Goal: Task Accomplishment & Management: Manage account settings

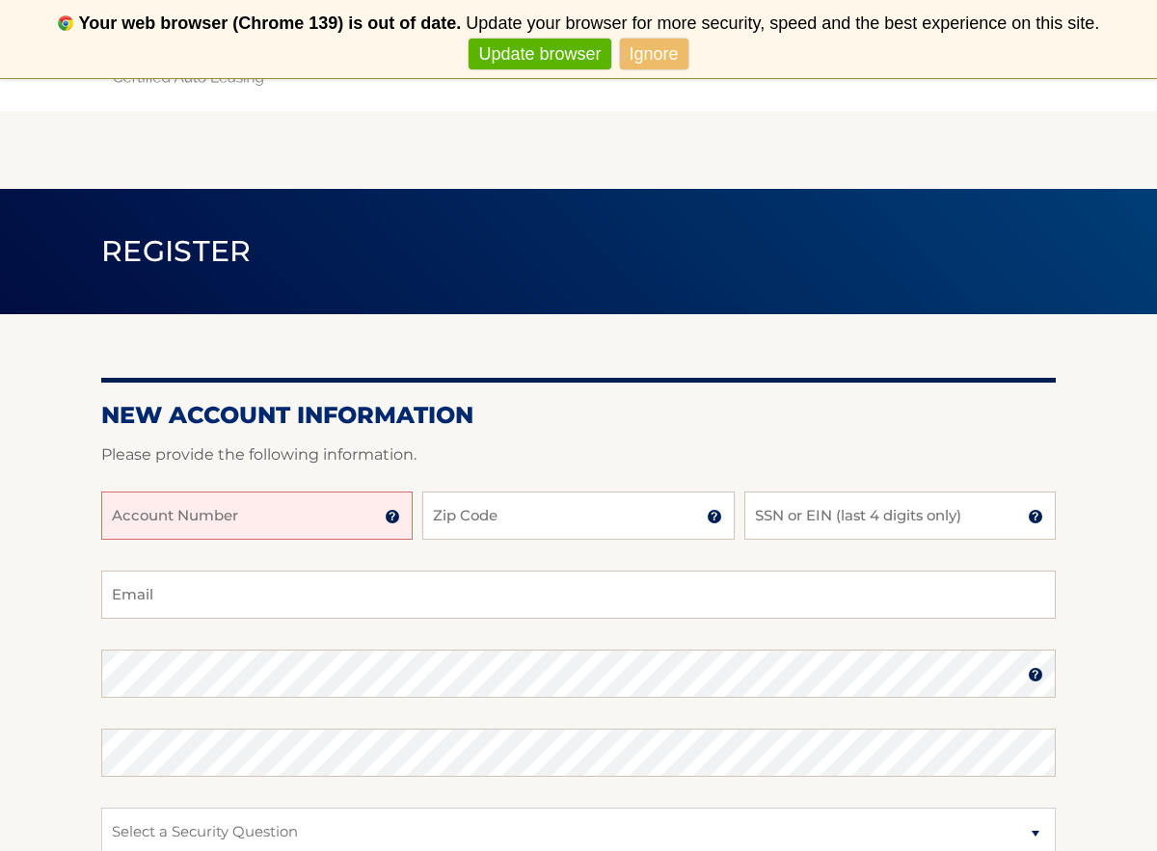
click at [316, 507] on input "Account Number" at bounding box center [256, 516] width 311 height 48
type input "44455981755"
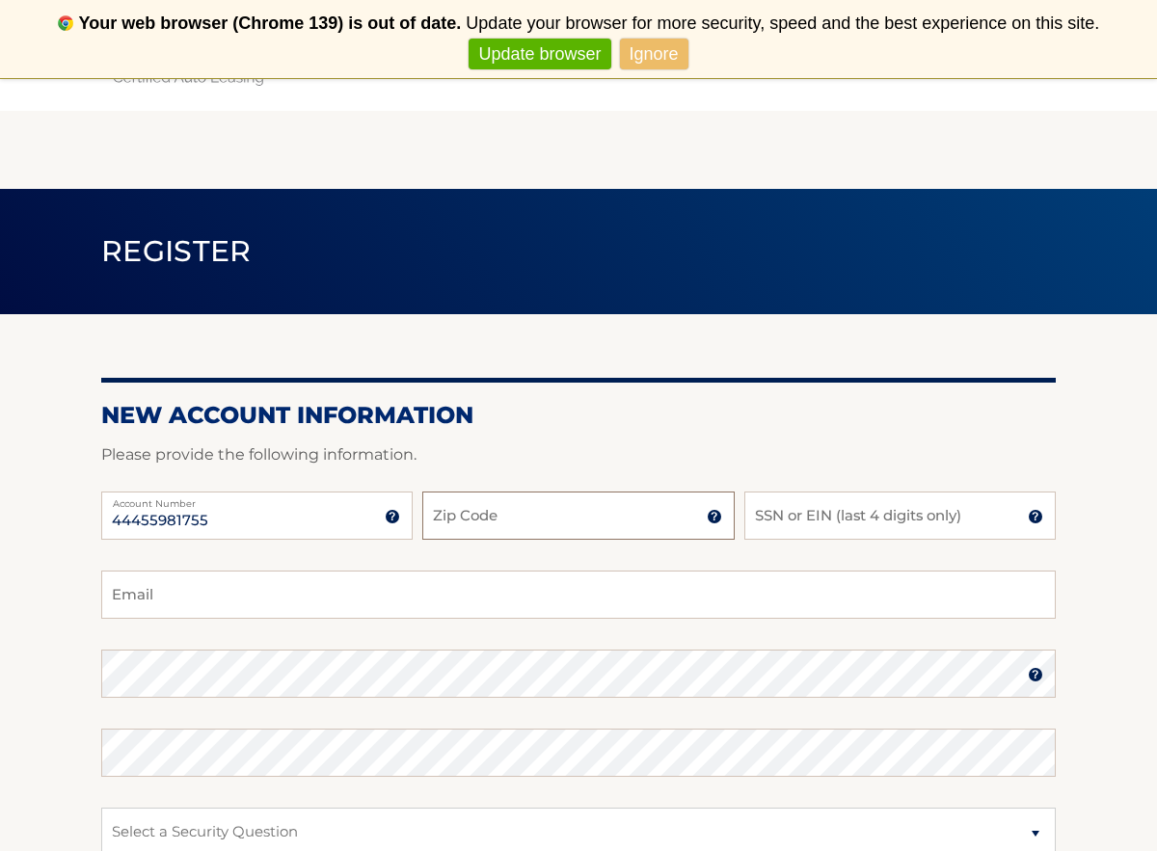
click at [508, 523] on input "Zip Code" at bounding box center [577, 516] width 311 height 48
type input "1"
type input "11746"
click at [822, 516] on input "SSN or EIN (last 4 digits only)" at bounding box center [899, 516] width 311 height 48
type input "8627"
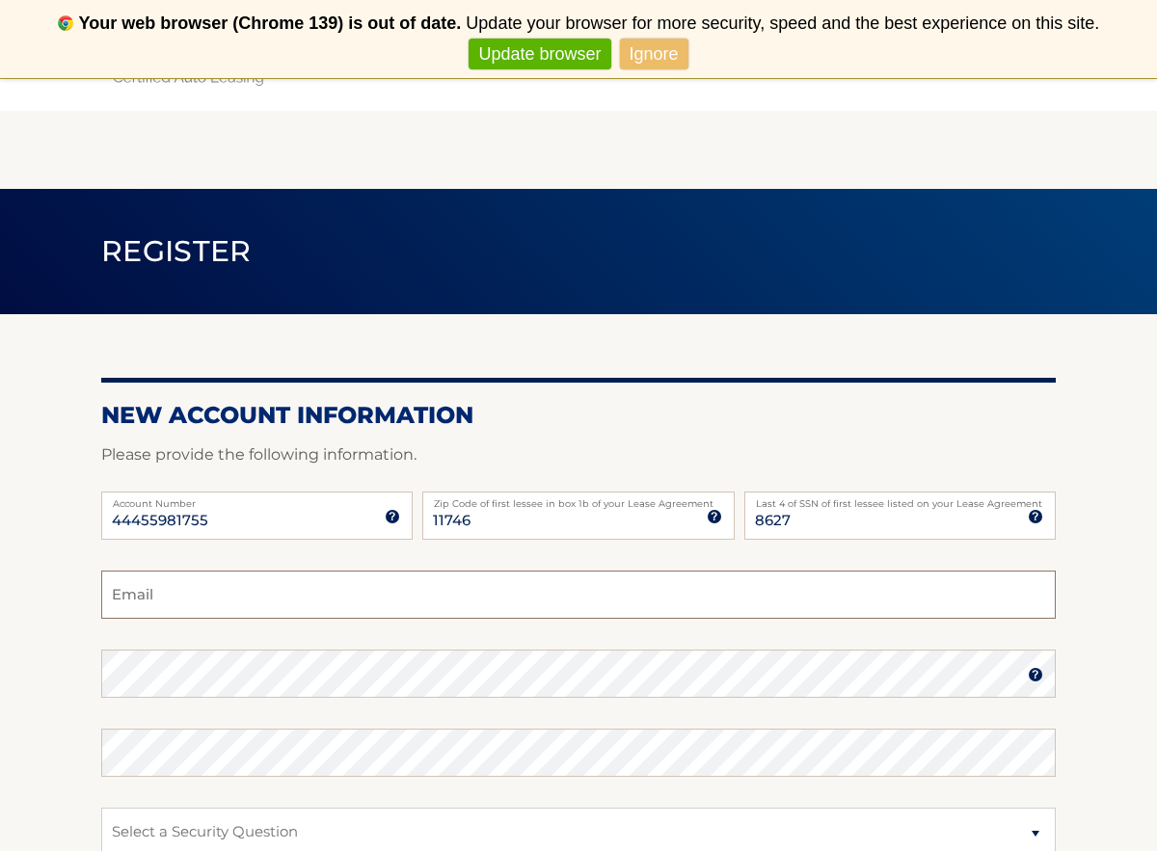
click at [523, 603] on input "Email" at bounding box center [578, 595] width 954 height 48
type input "davehazan@gmail.com"
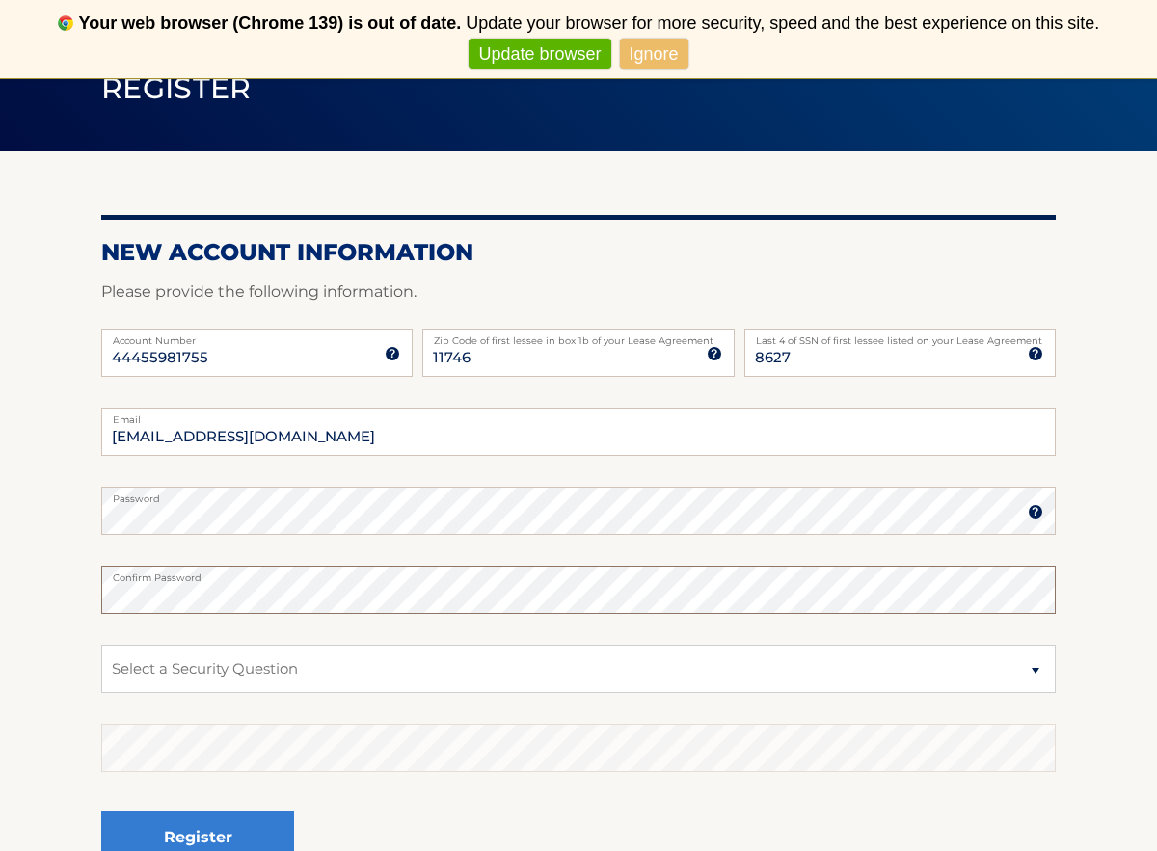
scroll to position [167, 0]
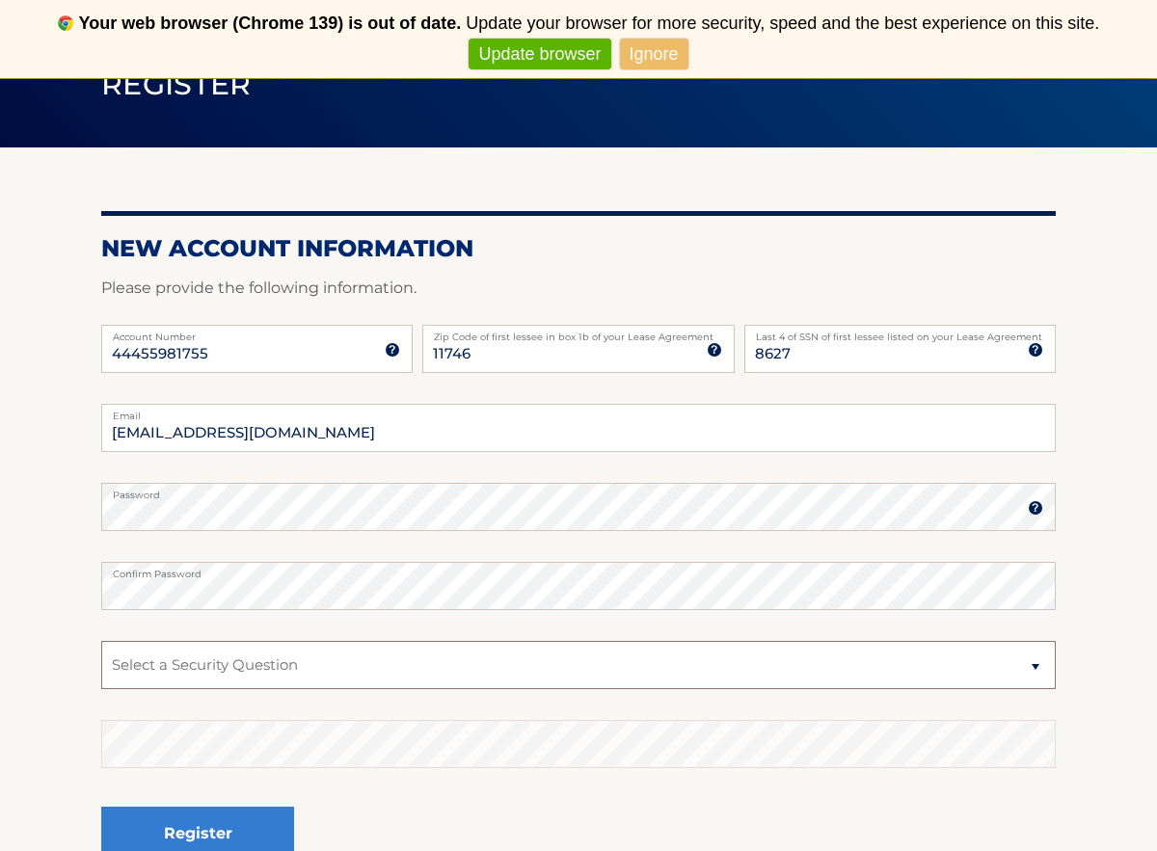
click at [1033, 664] on select "Select a Security Question What was the name of your elementary school? What is…" at bounding box center [578, 665] width 954 height 48
click at [101, 641] on select "Select a Security Question What was the name of your elementary school? What is…" at bounding box center [578, 665] width 954 height 48
click at [1033, 663] on select "Select a Security Question What was the name of your elementary school? What is…" at bounding box center [578, 665] width 954 height 48
select select "1"
click at [101, 641] on select "Select a Security Question What was the name of your elementary school? What is…" at bounding box center [578, 665] width 954 height 48
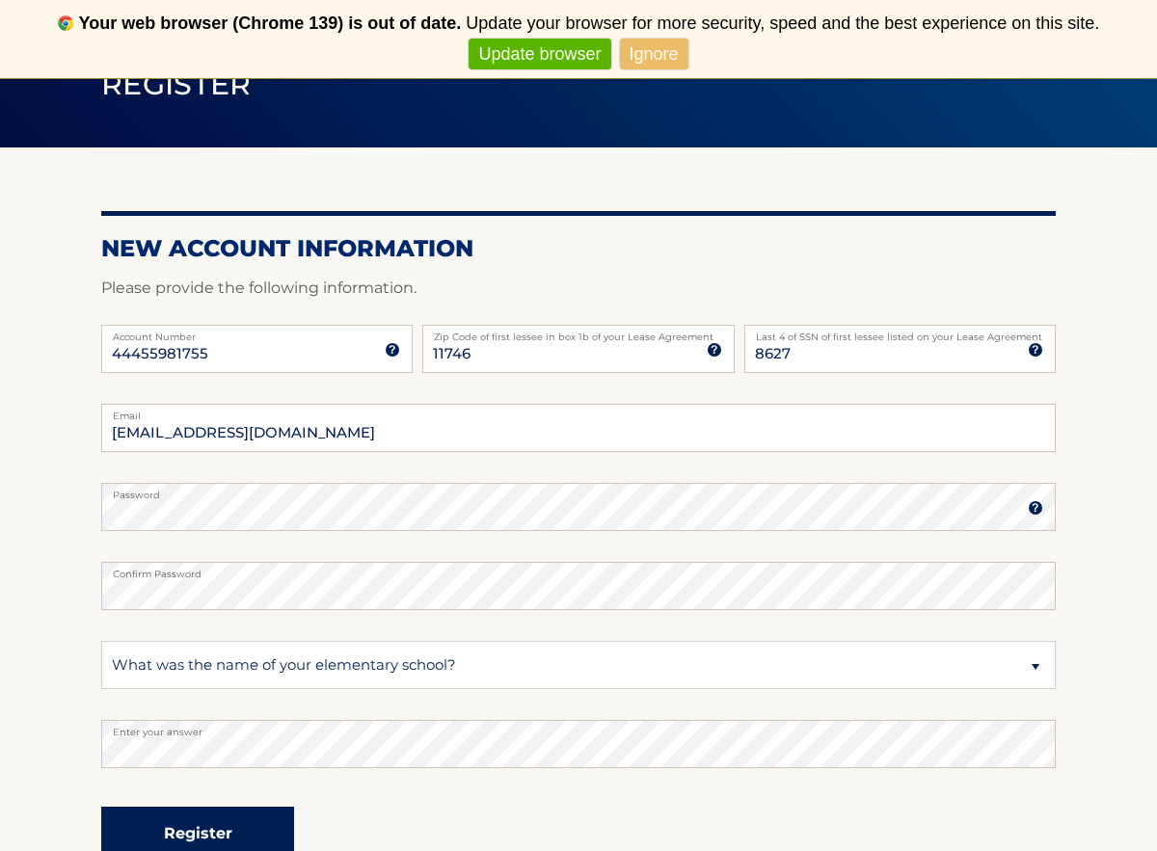
click at [196, 833] on button "Register" at bounding box center [197, 833] width 193 height 53
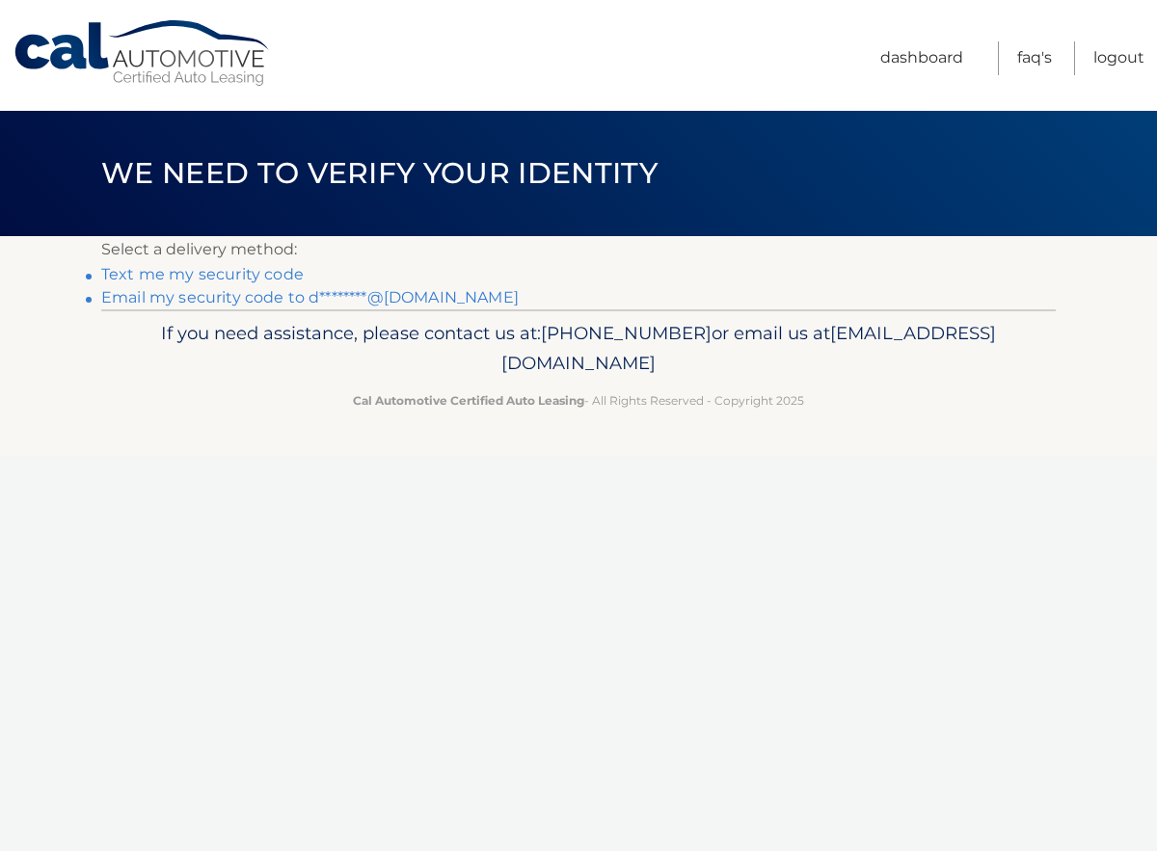
click at [308, 294] on link "Email my security code to d********@gmail.com" at bounding box center [309, 297] width 417 height 18
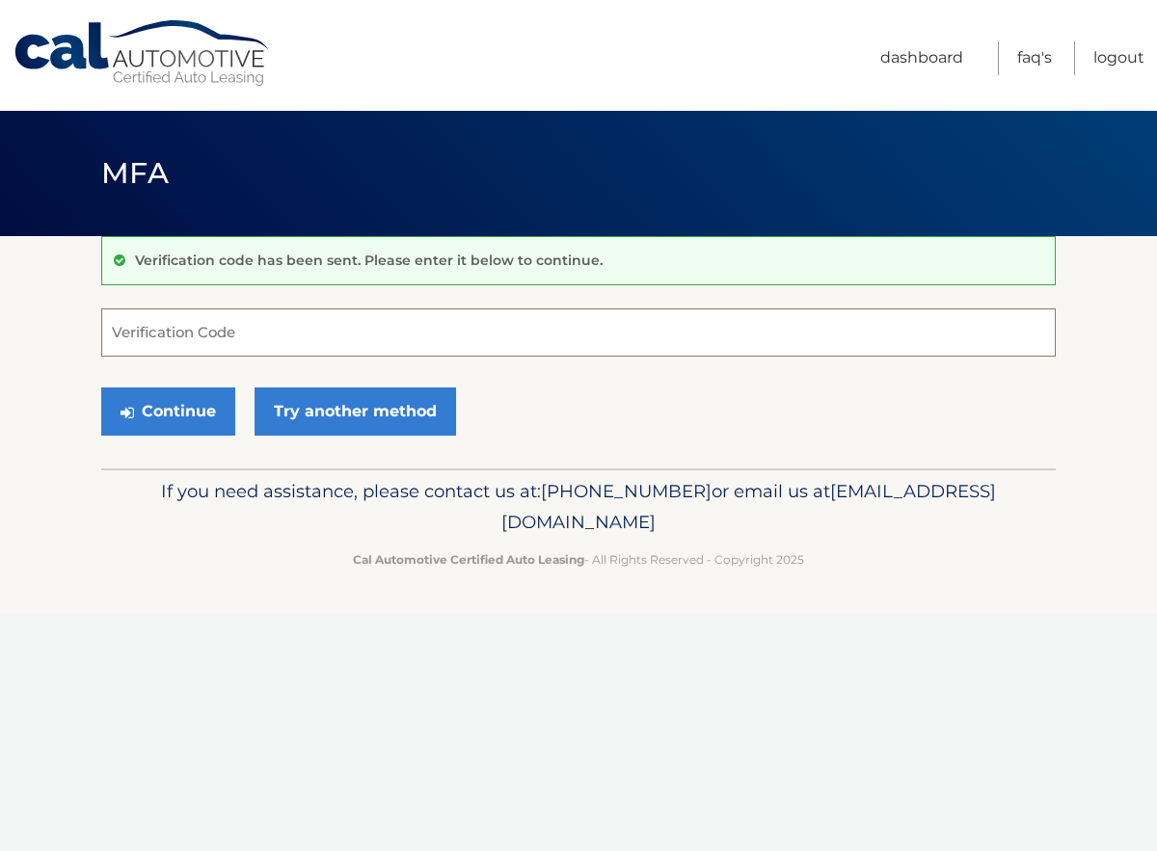
click at [479, 323] on input "Verification Code" at bounding box center [578, 332] width 954 height 48
type input "447418"
click at [215, 415] on button "Continue" at bounding box center [168, 412] width 134 height 48
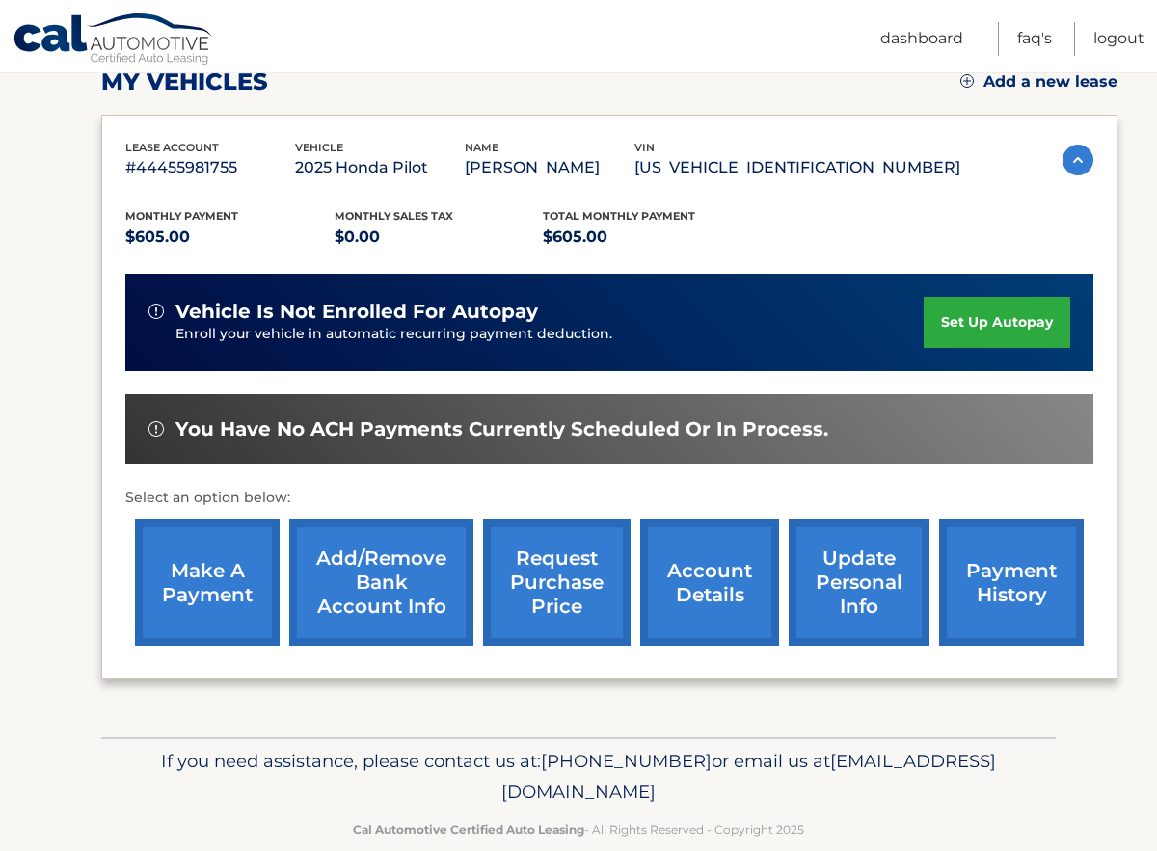
scroll to position [316, 0]
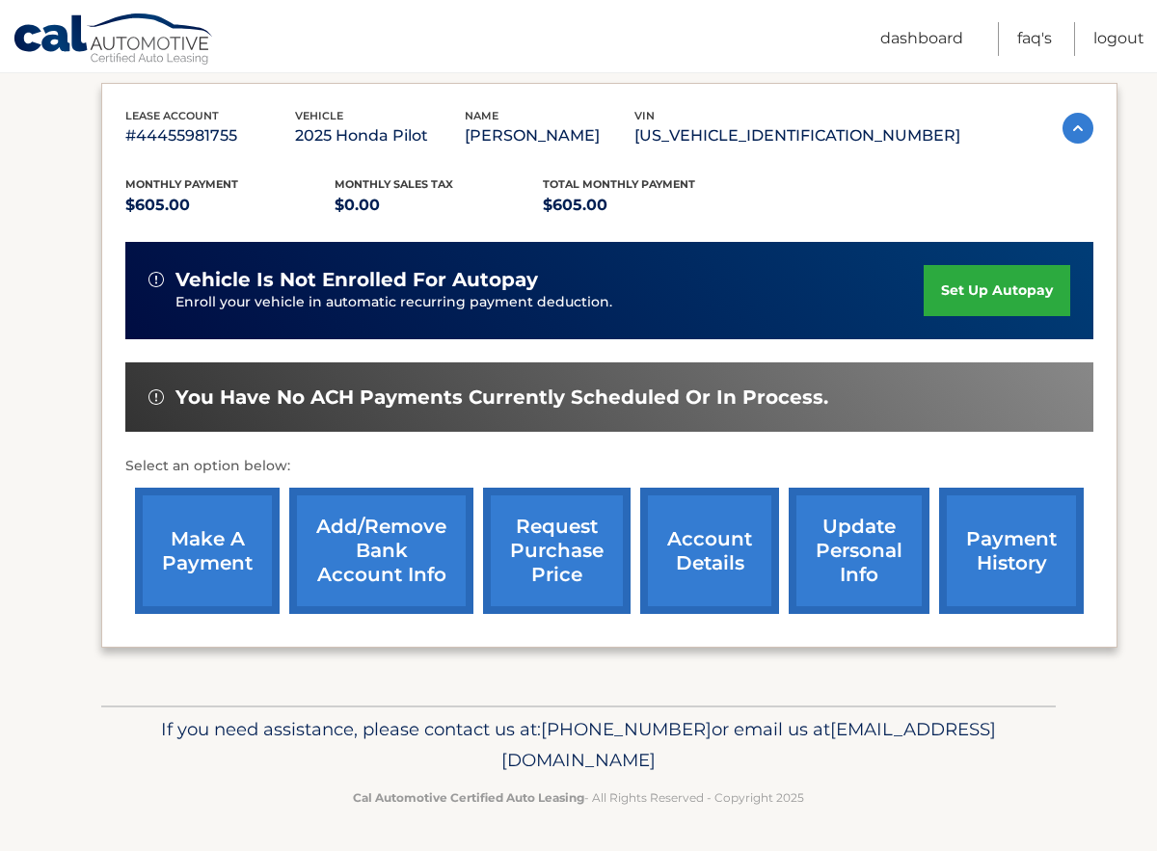
click at [978, 290] on link "set up autopay" at bounding box center [997, 290] width 147 height 51
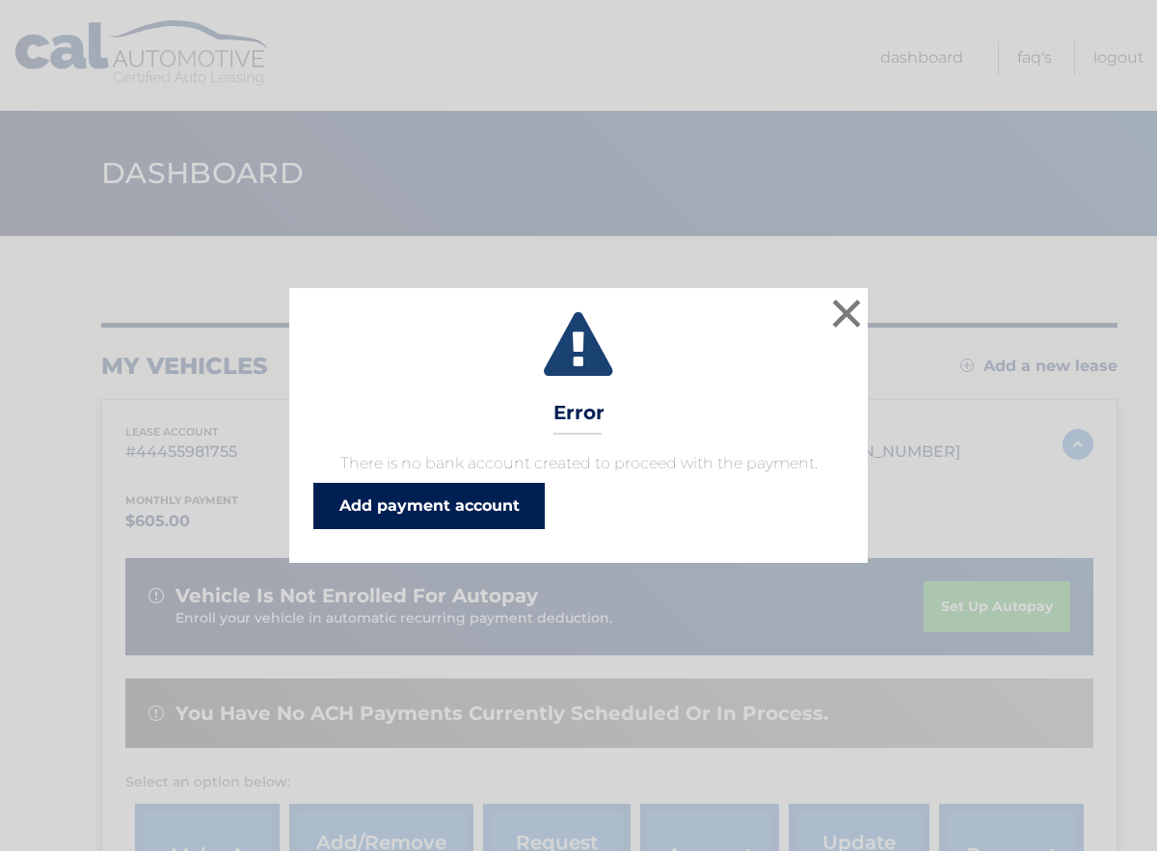
click at [425, 514] on link "Add payment account" at bounding box center [428, 506] width 231 height 46
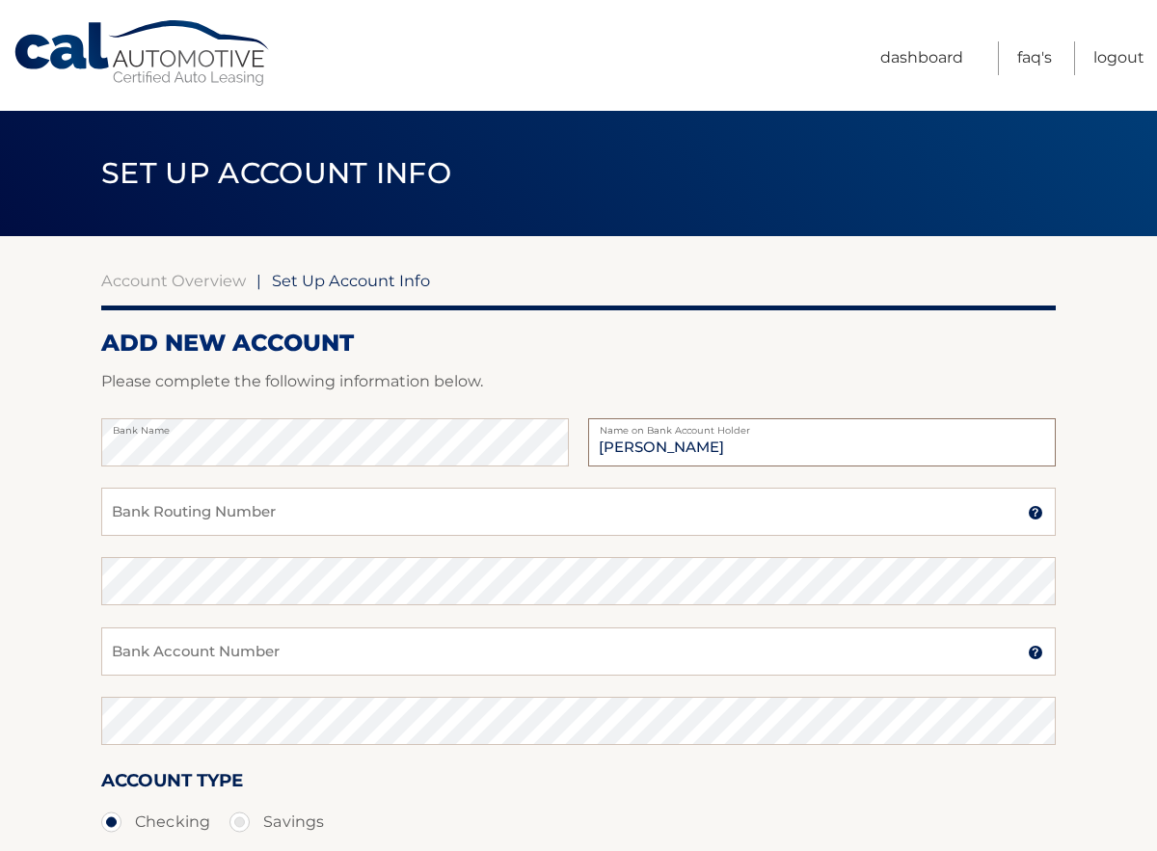
type input "David Hazan"
click at [182, 510] on input "Bank Routing Number" at bounding box center [578, 512] width 954 height 48
type input "021000089"
click at [131, 657] on input "Bank Account Number" at bounding box center [578, 652] width 954 height 48
type input "78744085"
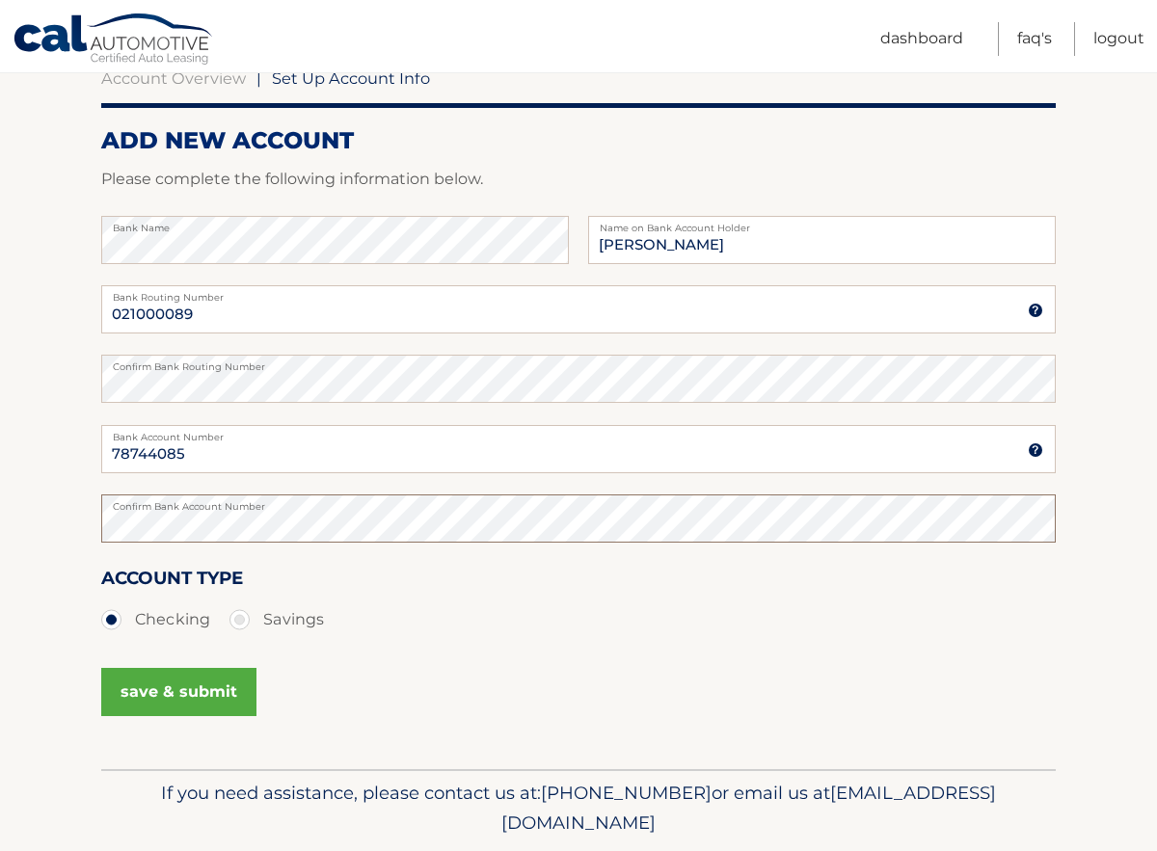
scroll to position [267, 0]
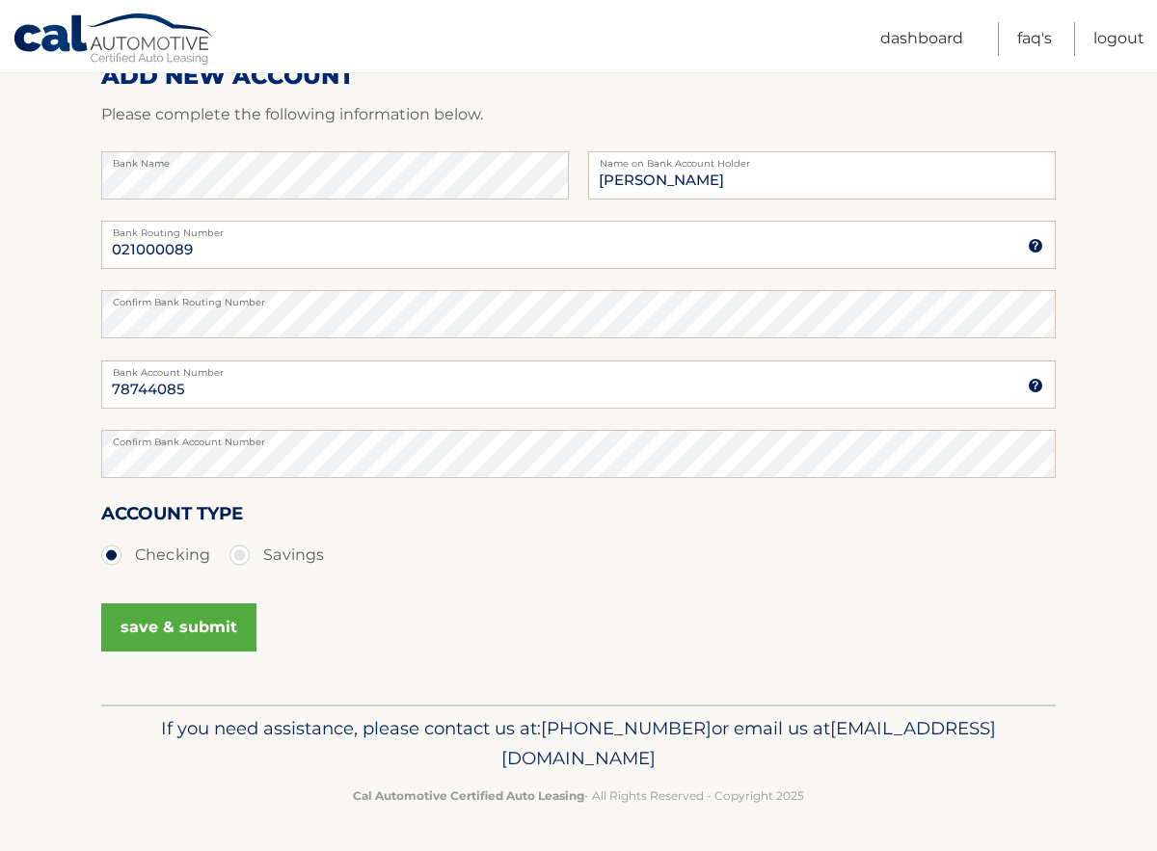
click at [200, 625] on button "save & submit" at bounding box center [178, 627] width 155 height 48
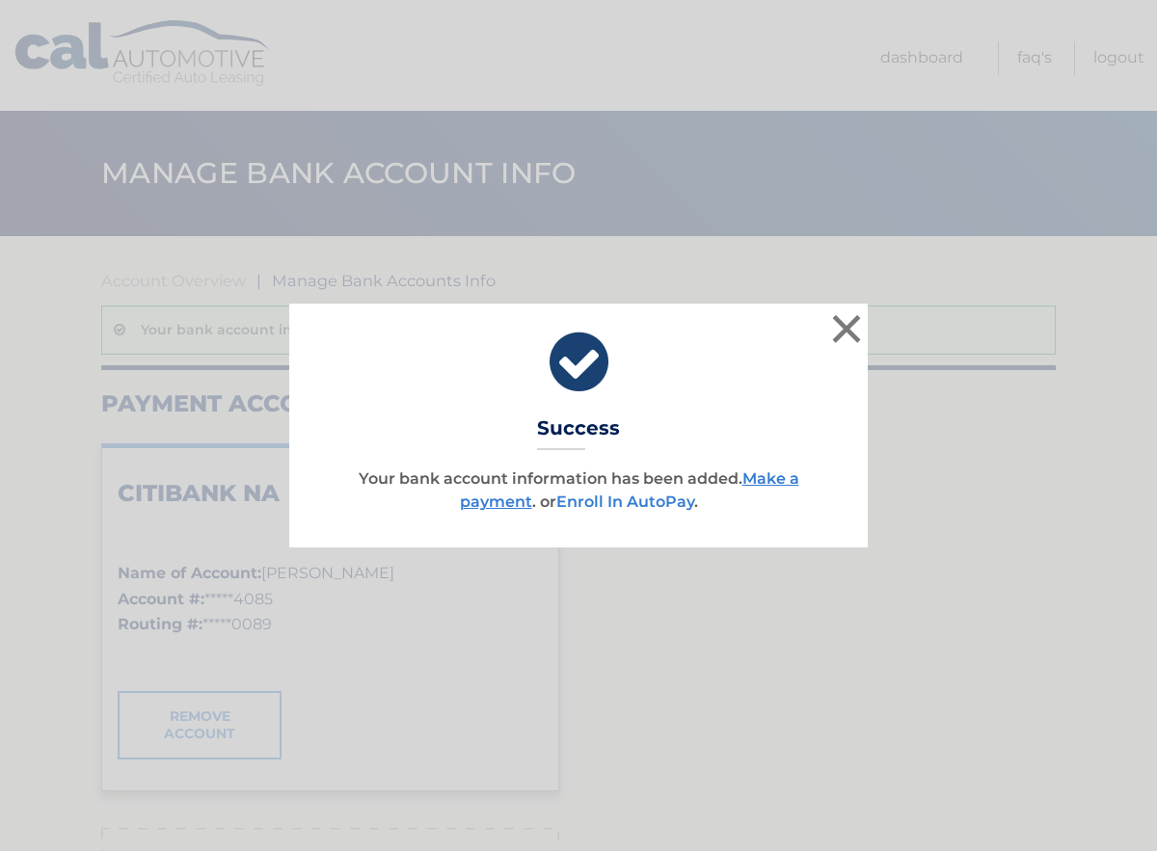
click at [643, 500] on link "Enroll In AutoPay" at bounding box center [625, 502] width 138 height 18
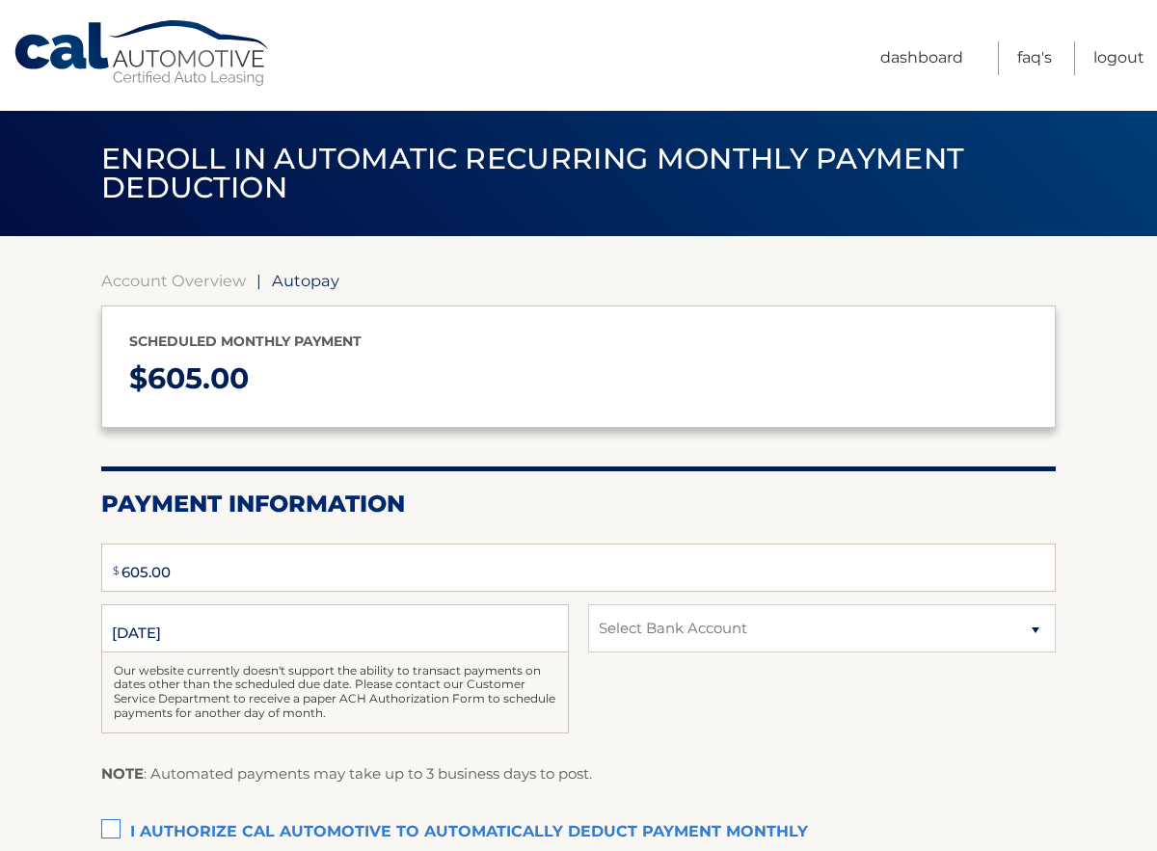
type input "605"
select select "NWU5YTJkNzctMjZmZi00YWMwLTg2MjAtZTcyNTE0NmZjNjdk"
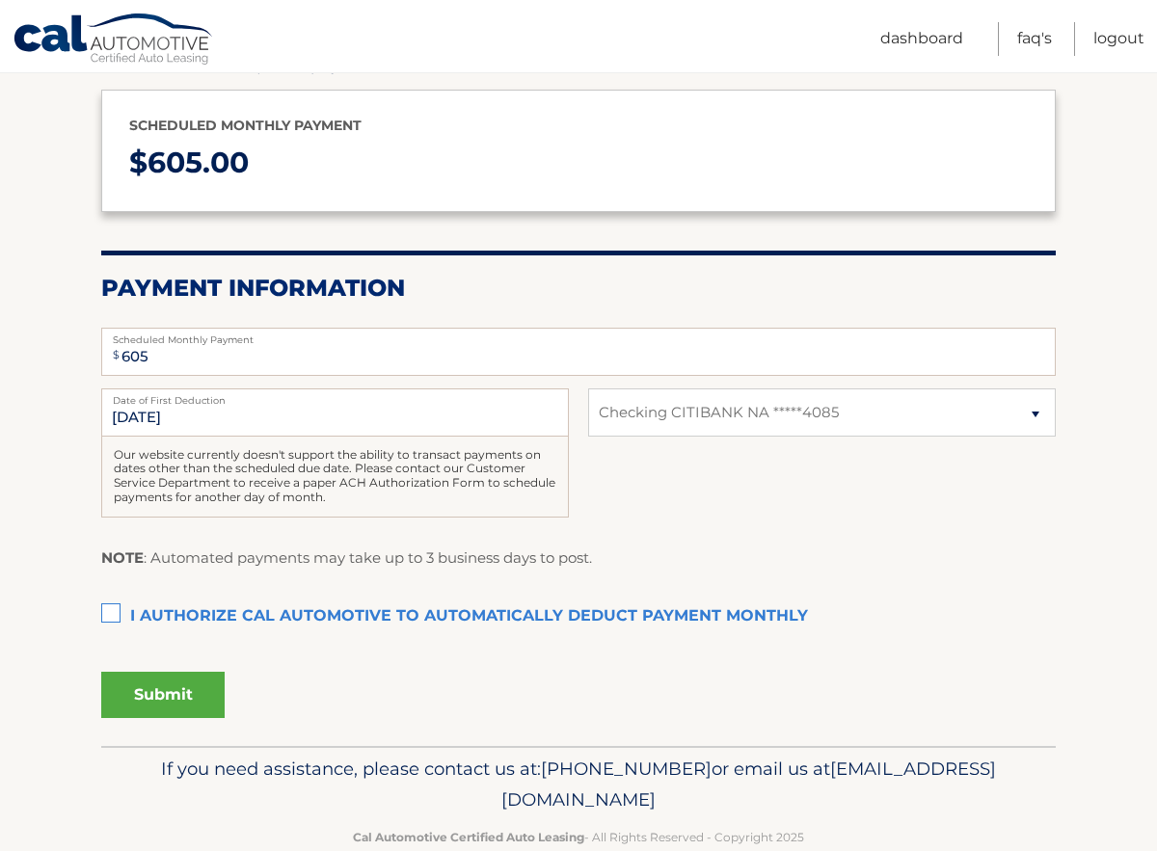
scroll to position [256, 0]
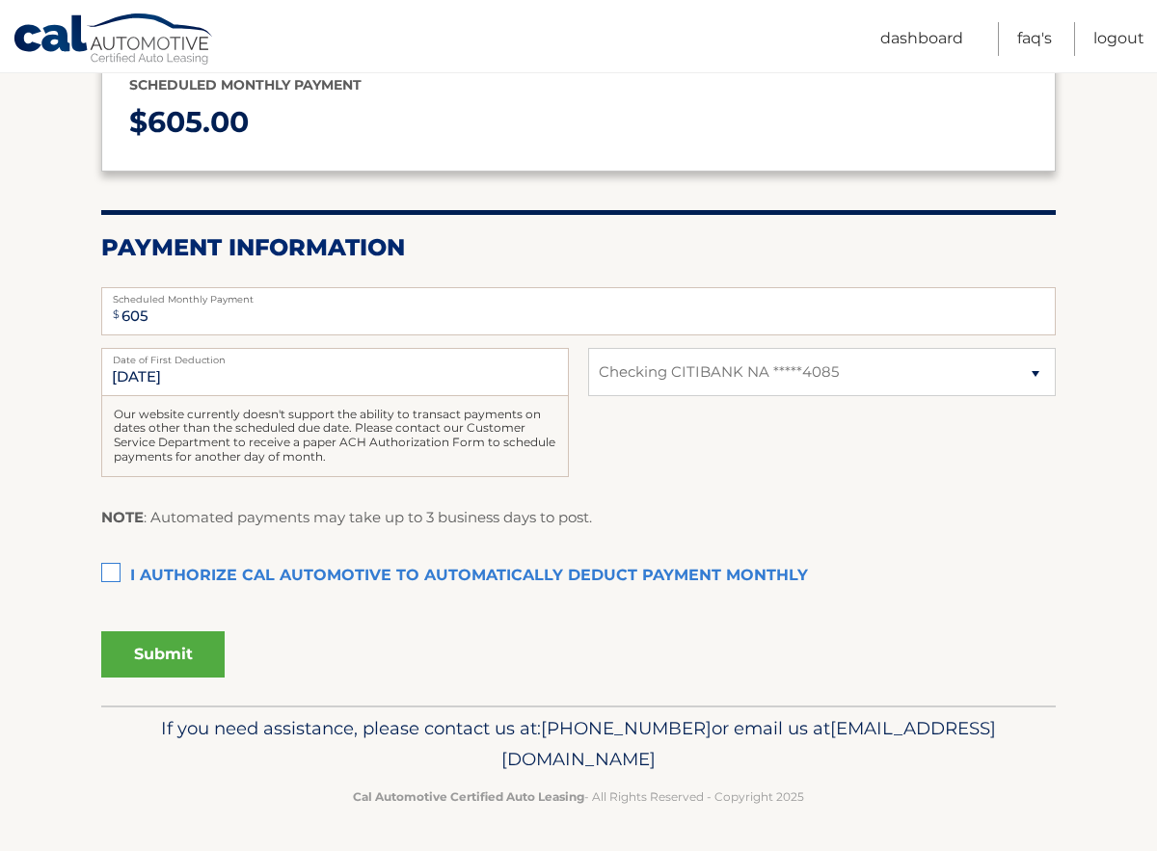
click at [107, 571] on label "I authorize cal automotive to automatically deduct payment monthly This checkbo…" at bounding box center [578, 576] width 954 height 39
click at [0, 0] on input "I authorize cal automotive to automatically deduct payment monthly This checkbo…" at bounding box center [0, 0] width 0 height 0
click at [156, 659] on button "Submit" at bounding box center [162, 654] width 123 height 46
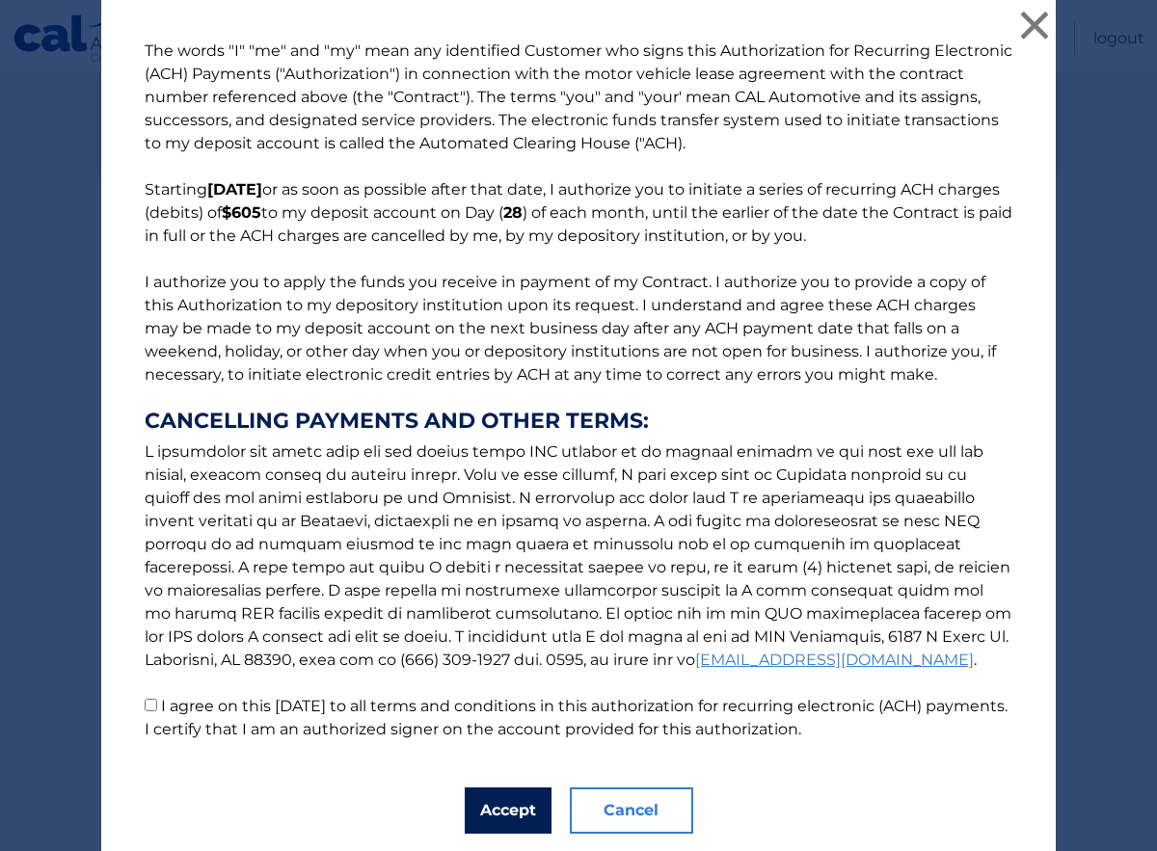
click at [489, 818] on button "Accept" at bounding box center [508, 811] width 87 height 46
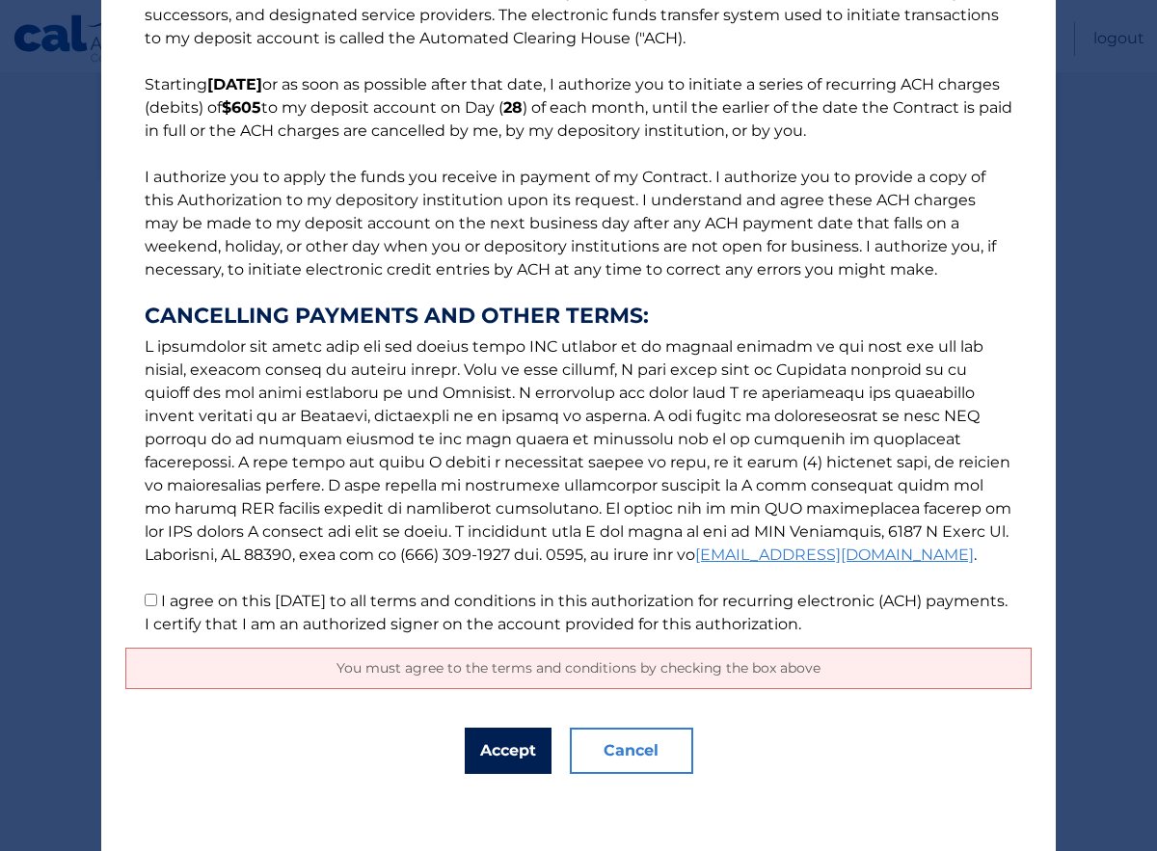
scroll to position [61, 0]
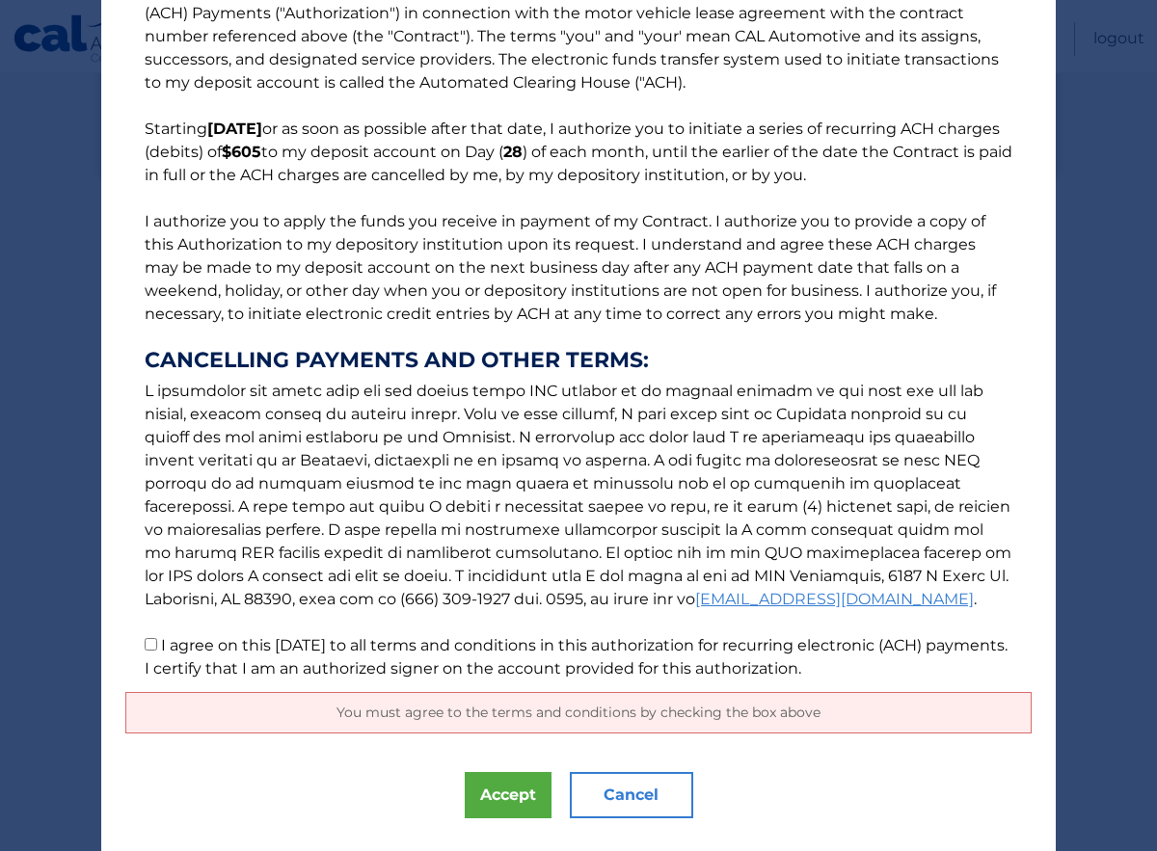
click at [498, 714] on span "You must agree to the terms and conditions by checking the box above" at bounding box center [578, 712] width 484 height 17
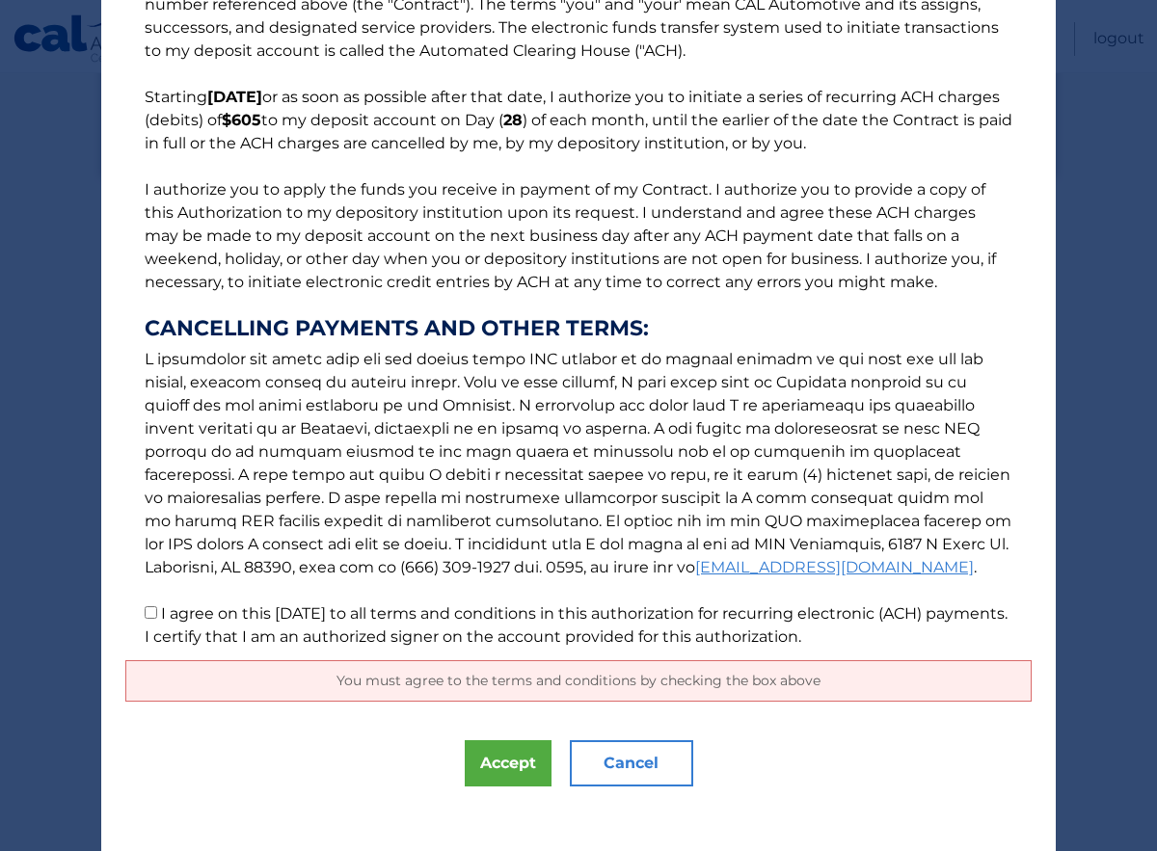
scroll to position [100, 0]
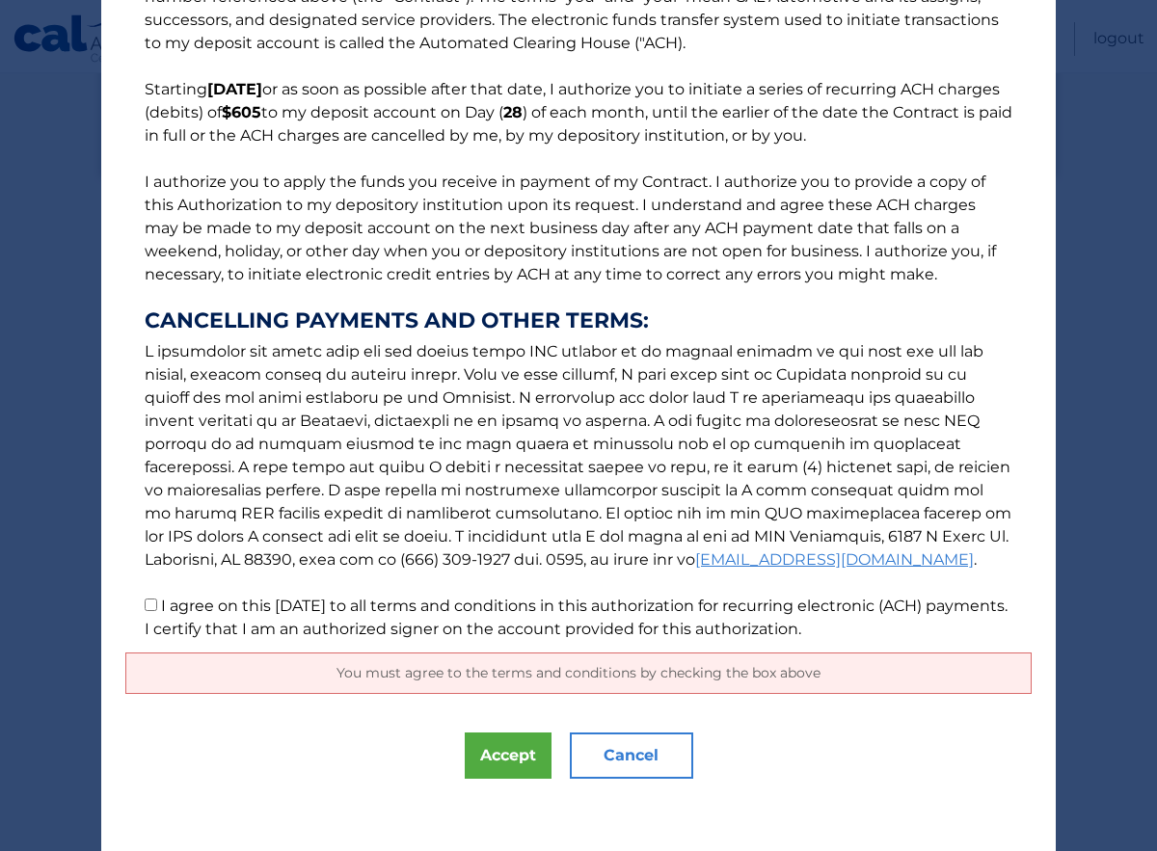
click at [533, 675] on span "You must agree to the terms and conditions by checking the box above" at bounding box center [578, 672] width 484 height 17
click at [695, 561] on link "[EMAIL_ADDRESS][DOMAIN_NAME]" at bounding box center [834, 559] width 279 height 18
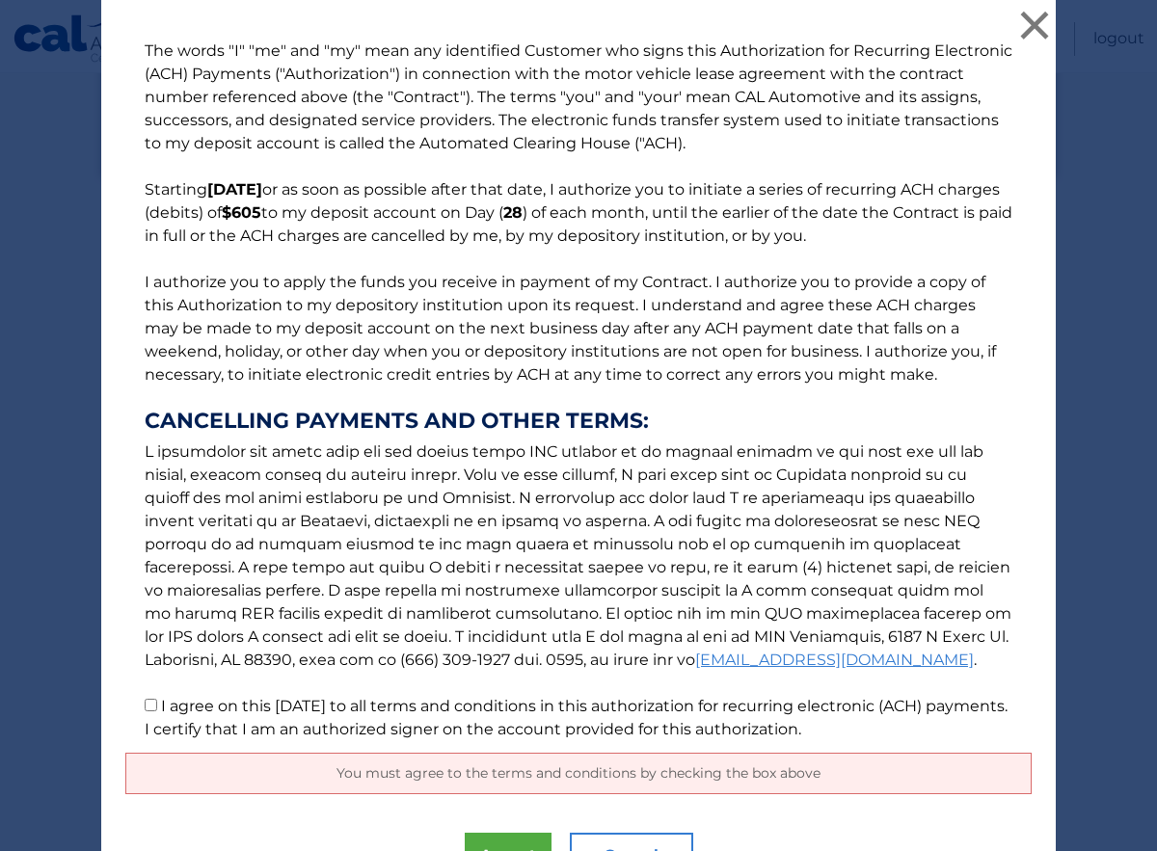
click at [148, 700] on input "I agree on this 10/02/2025 to all terms and conditions in this authorization fo…" at bounding box center [151, 705] width 13 height 13
checkbox input "true"
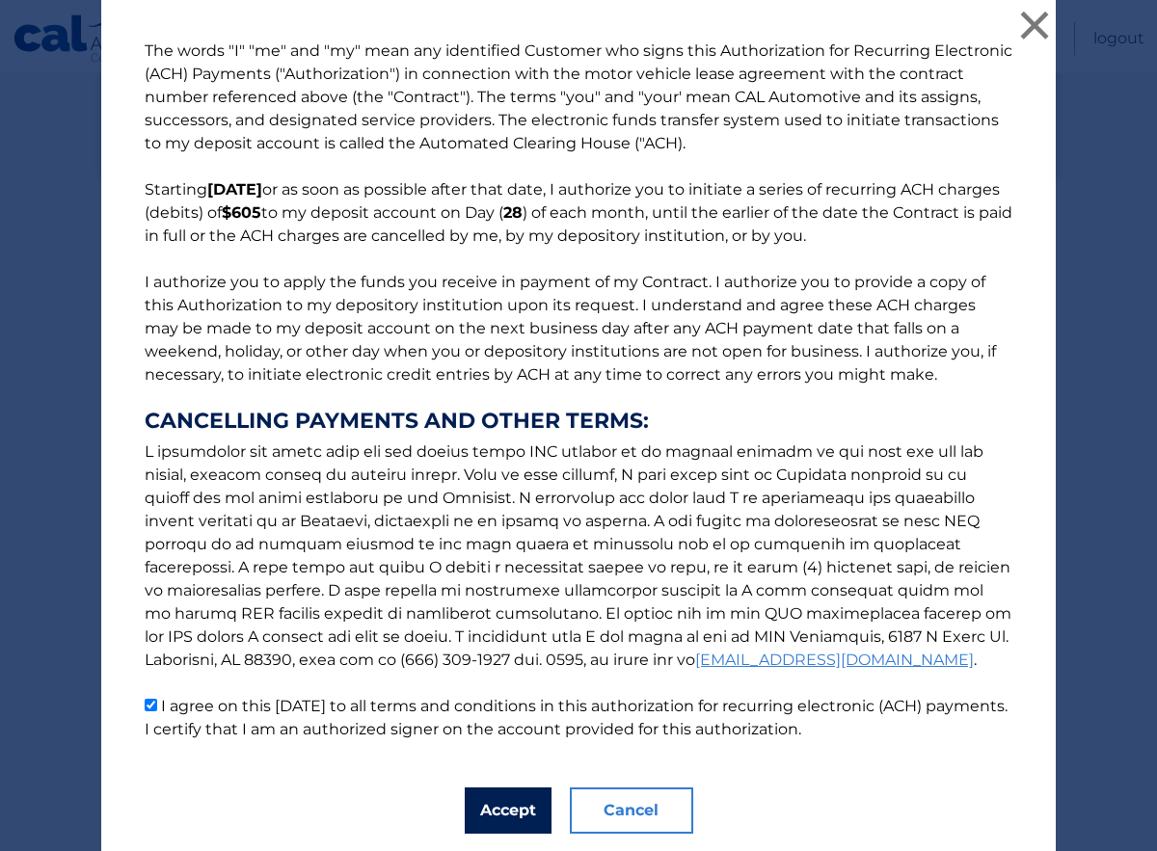
click at [495, 804] on button "Accept" at bounding box center [508, 811] width 87 height 46
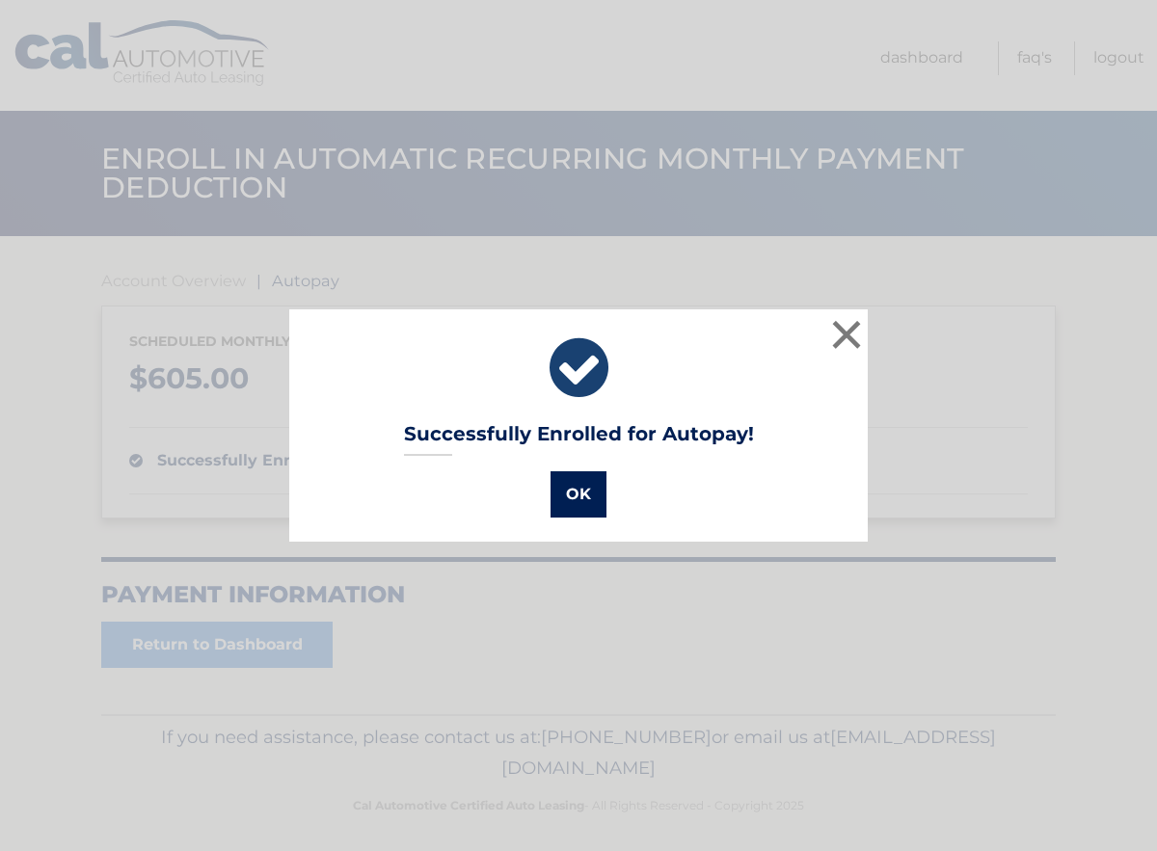
click at [561, 473] on button "OK" at bounding box center [578, 494] width 56 height 46
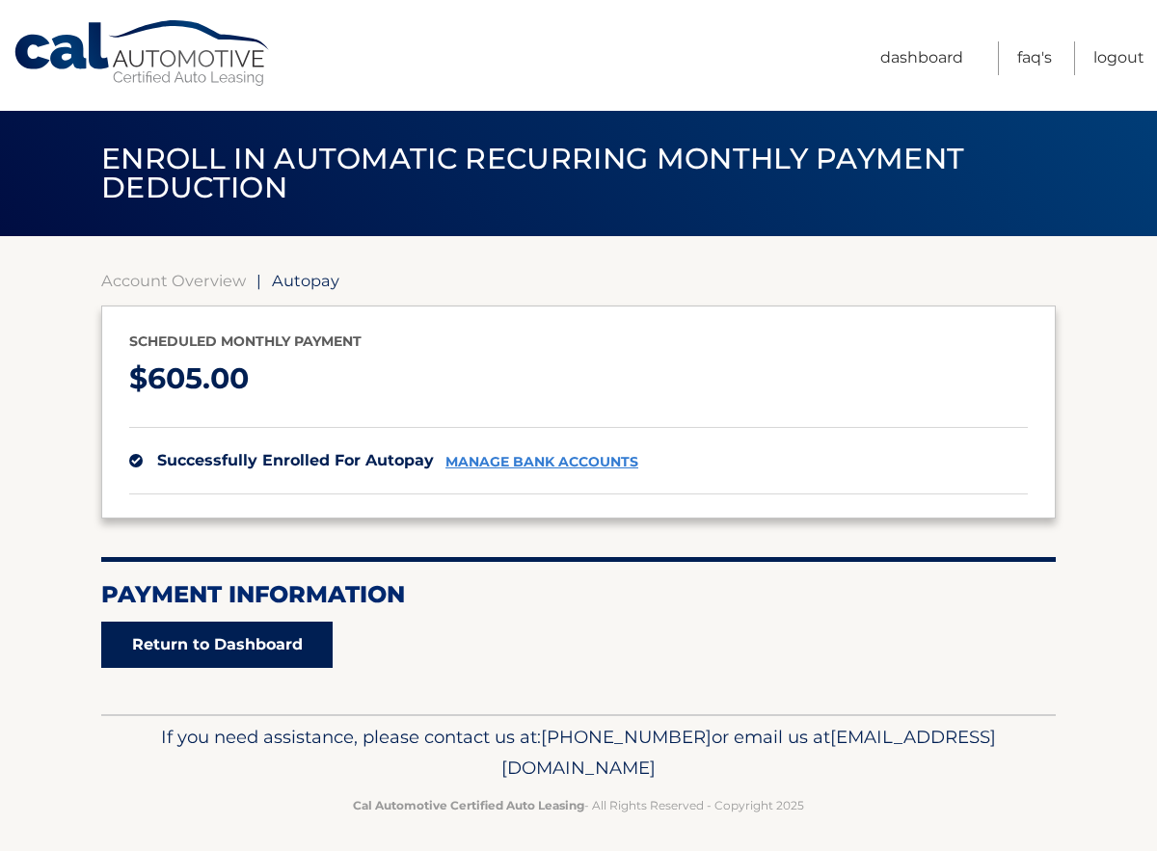
click at [264, 635] on link "Return to Dashboard" at bounding box center [216, 645] width 231 height 46
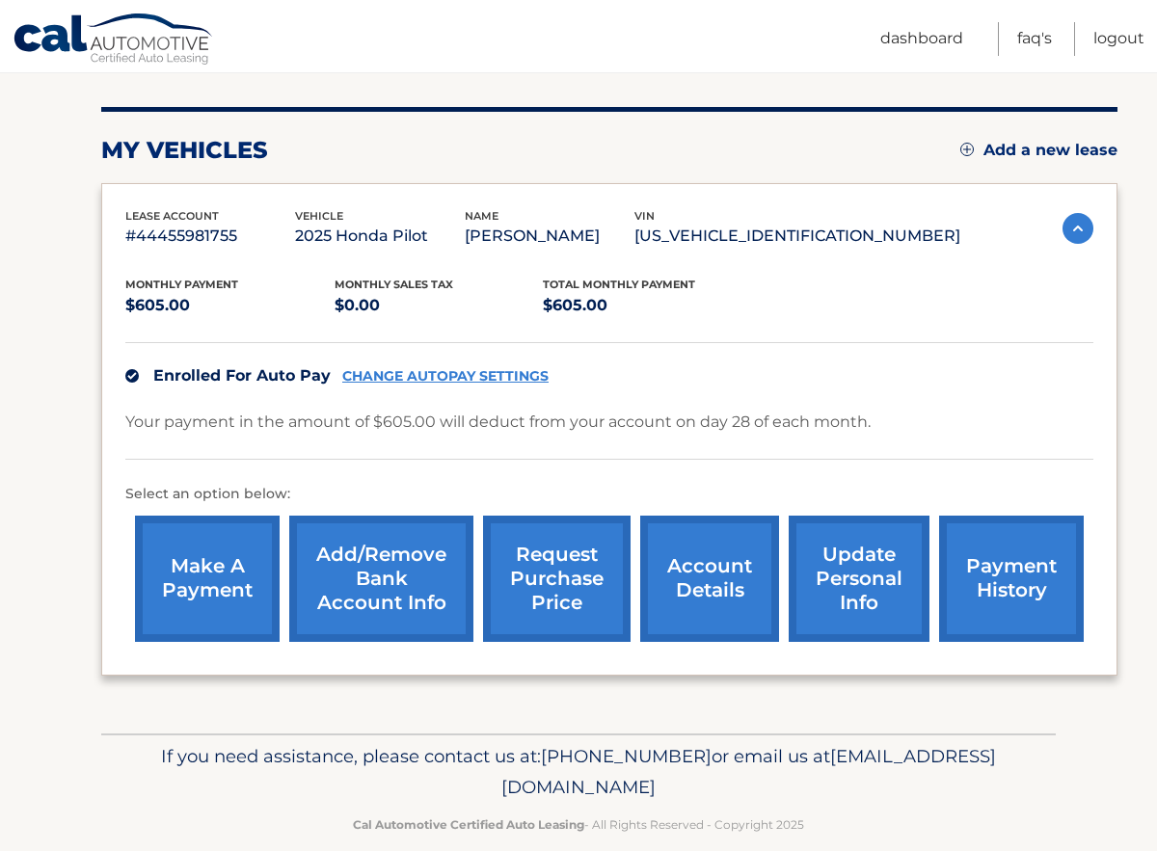
scroll to position [244, 0]
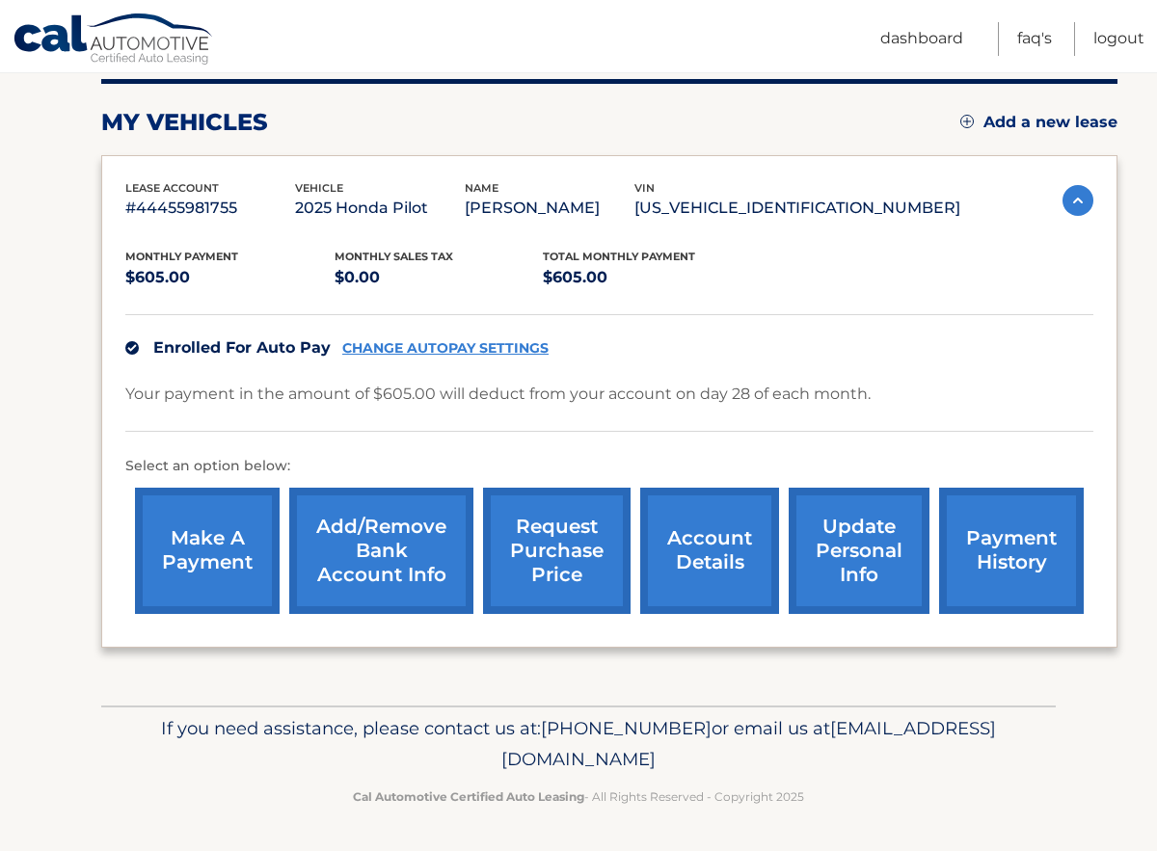
click at [697, 548] on link "account details" at bounding box center [709, 551] width 139 height 126
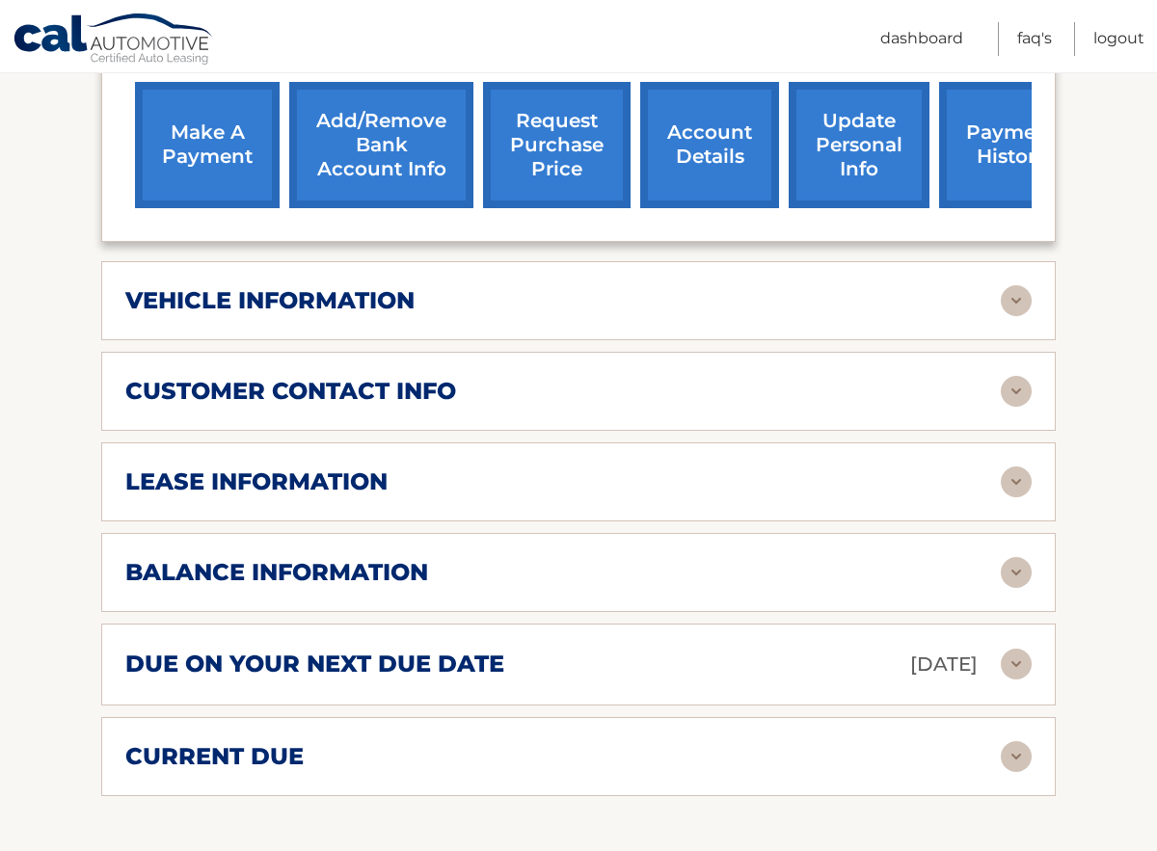
scroll to position [676, 0]
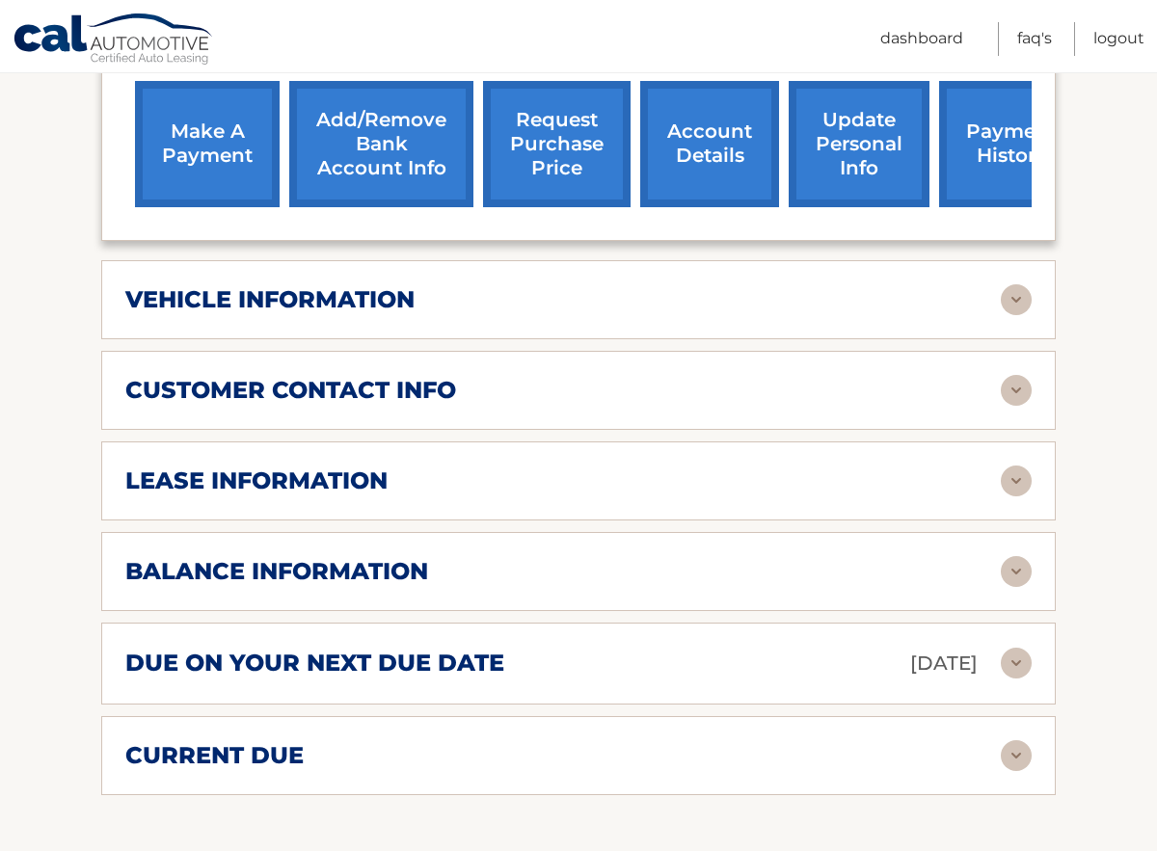
click at [523, 564] on div "balance information" at bounding box center [562, 571] width 875 height 29
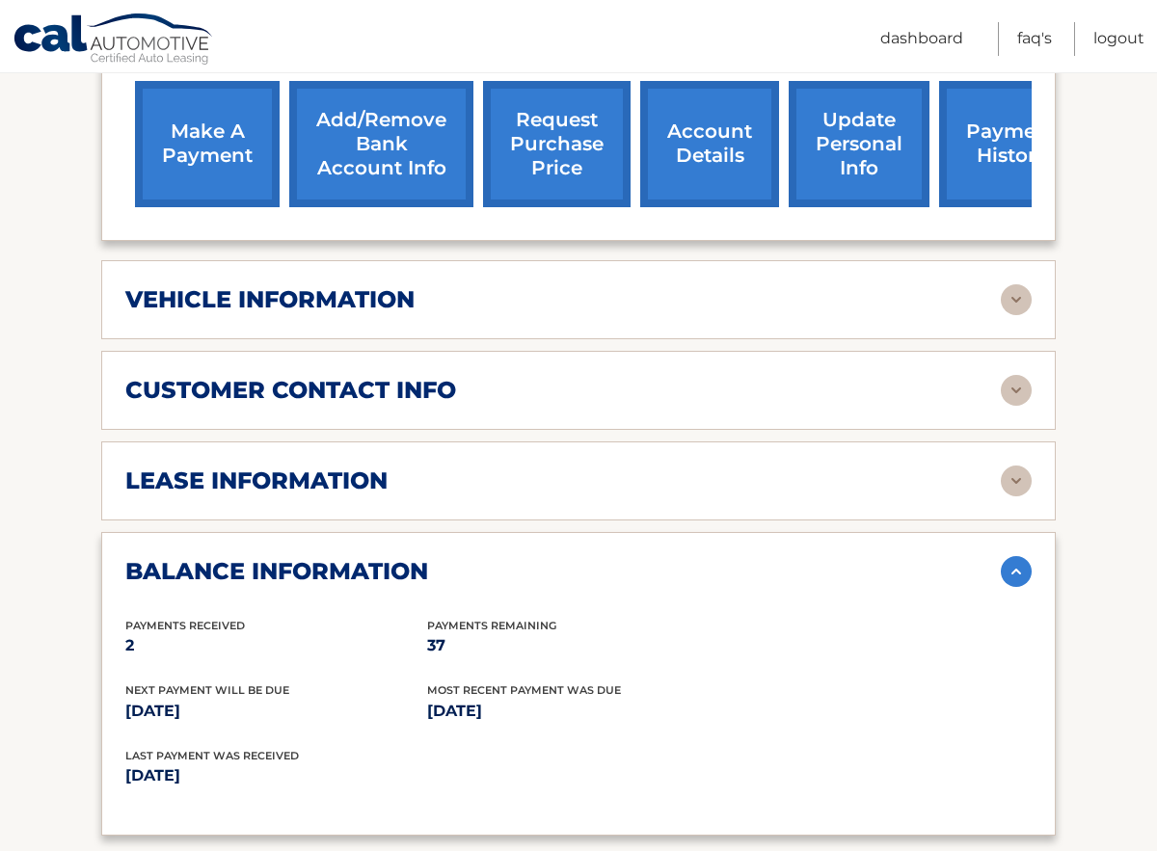
click at [216, 133] on link "make a payment" at bounding box center [207, 144] width 145 height 126
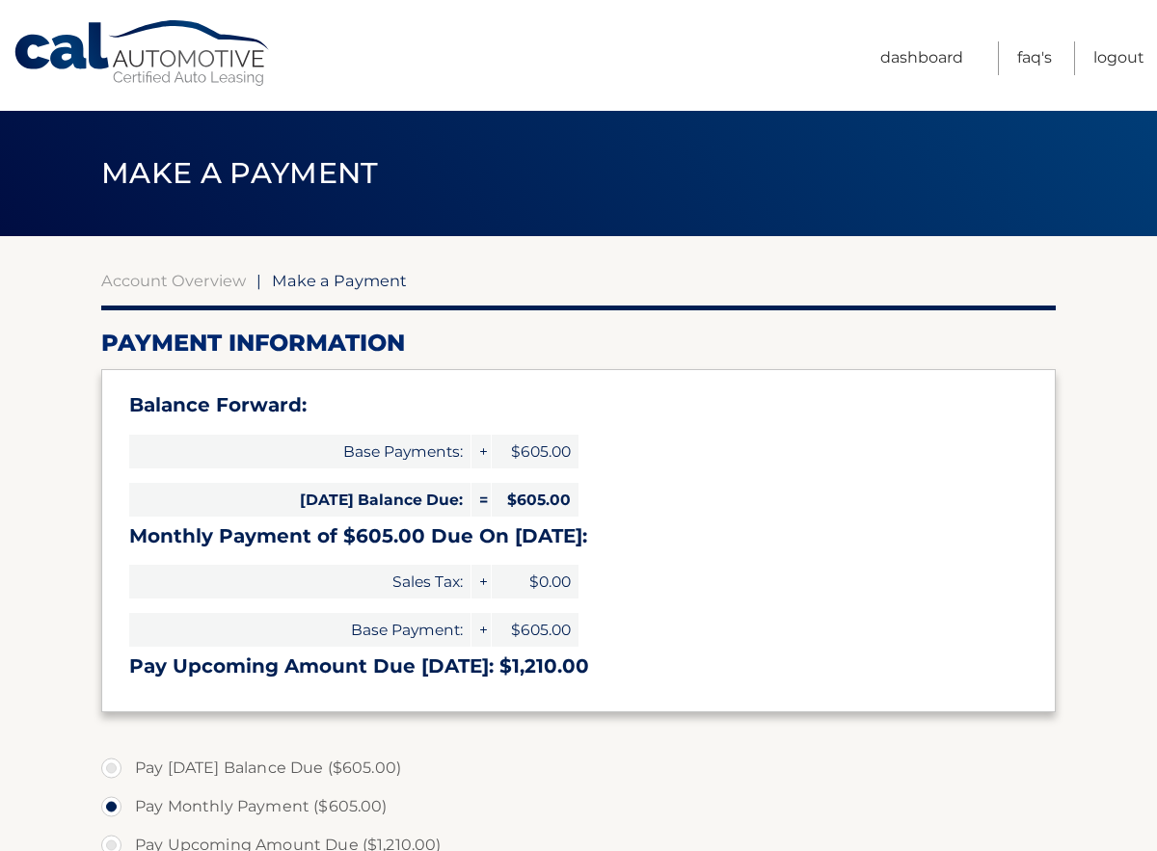
select select "NWU5YTJkNzctMjZmZi00YWMwLTg2MjAtZTcyNTE0NmZjNjdk"
